Goal: Information Seeking & Learning: Learn about a topic

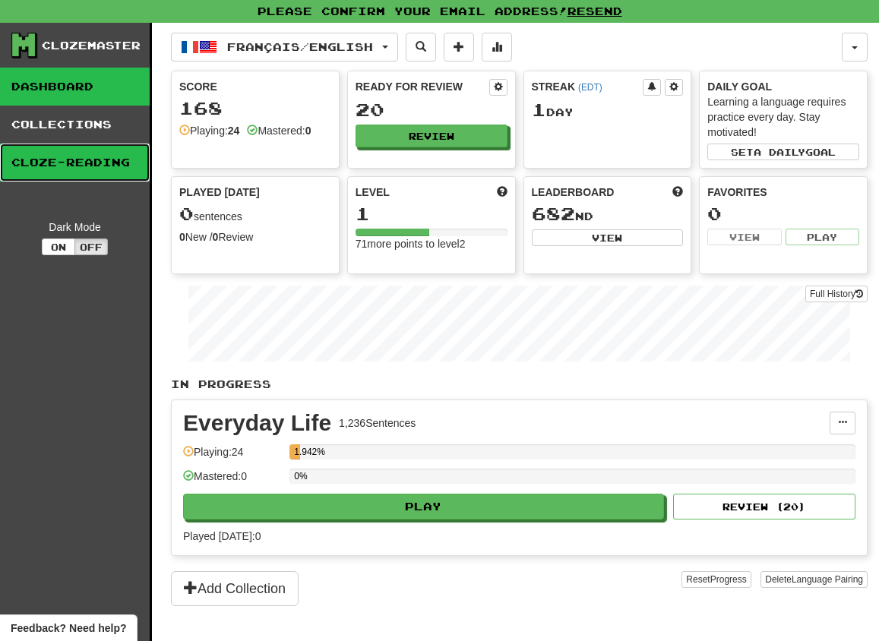
click at [85, 156] on link "Cloze-Reading" at bounding box center [75, 163] width 150 height 38
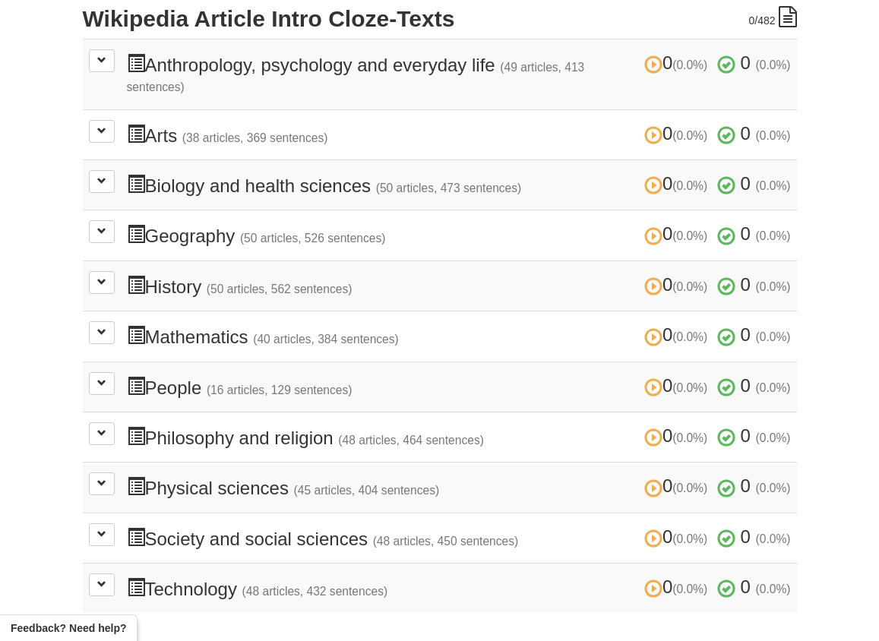
scroll to position [241, 0]
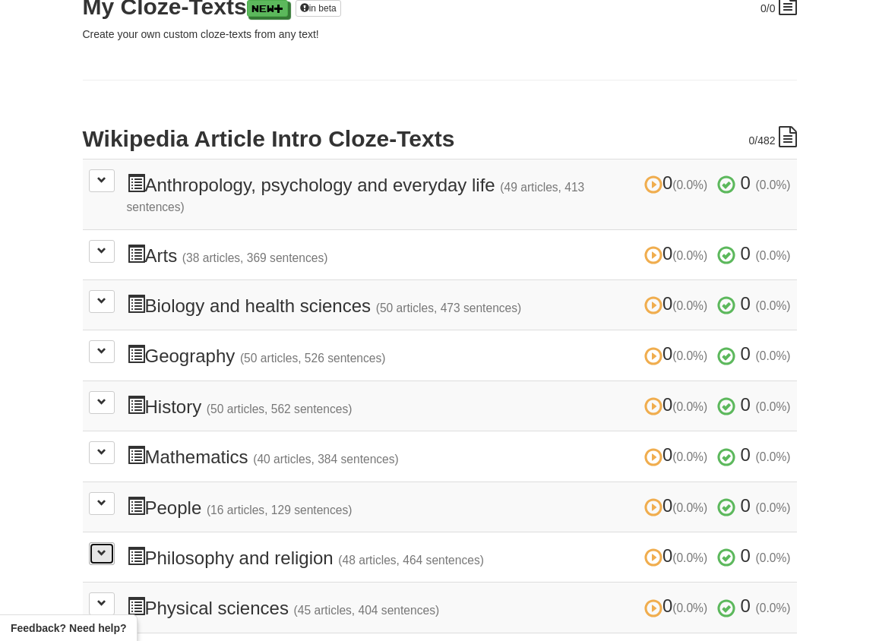
click at [95, 563] on button at bounding box center [102, 554] width 26 height 23
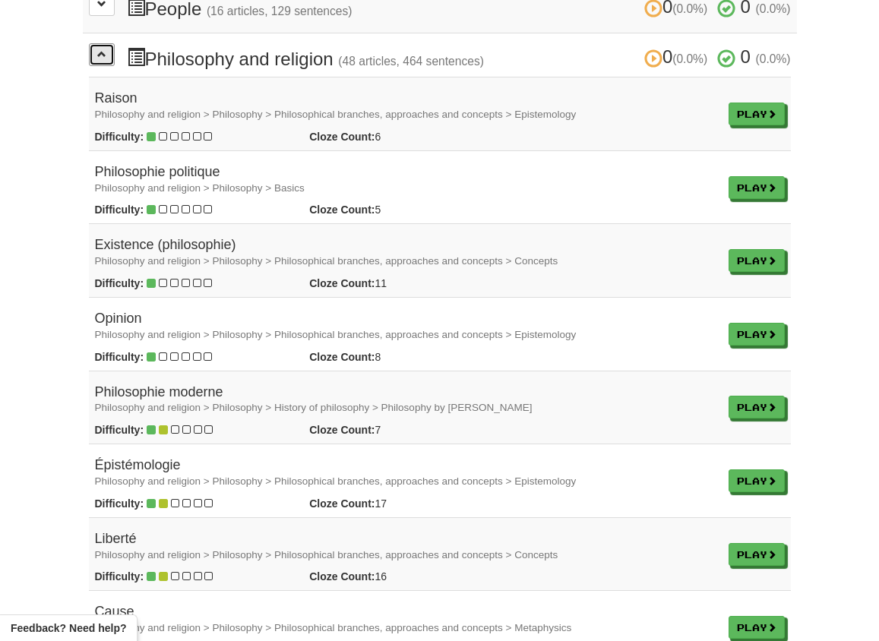
scroll to position [842, 0]
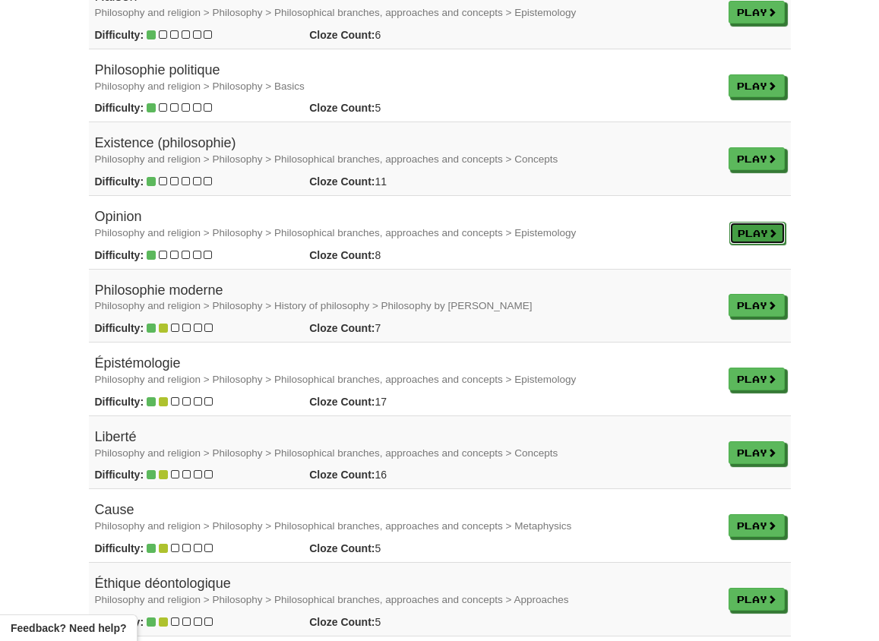
click at [748, 233] on link "Play" at bounding box center [758, 233] width 56 height 23
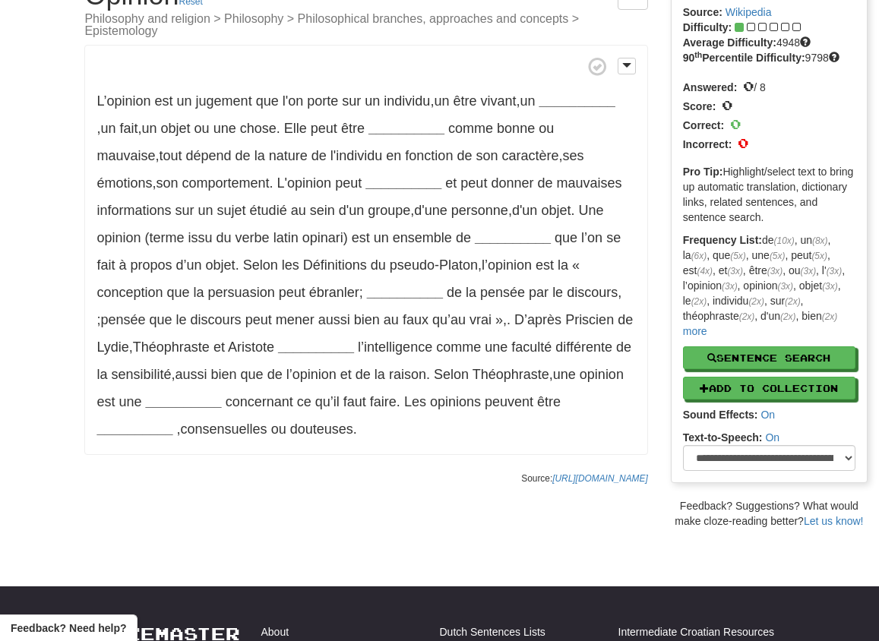
scroll to position [59, 0]
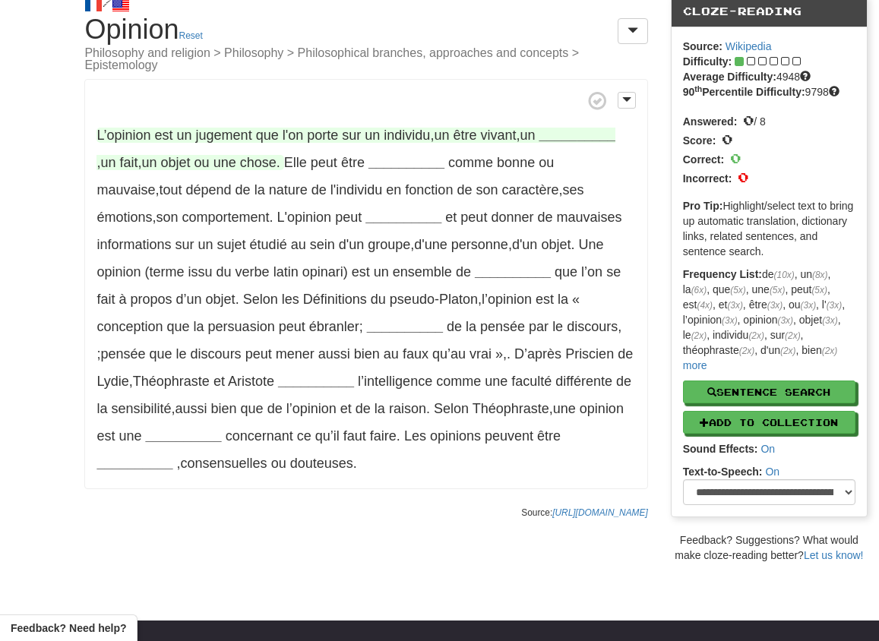
click at [549, 128] on strong "__________" at bounding box center [578, 135] width 76 height 15
